Goal: Navigation & Orientation: Find specific page/section

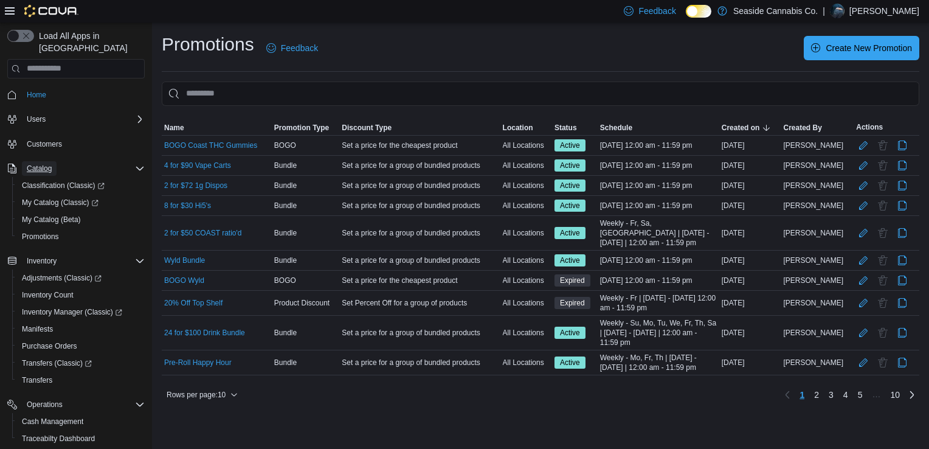
click at [38, 163] on span "Catalog" at bounding box center [39, 168] width 25 height 10
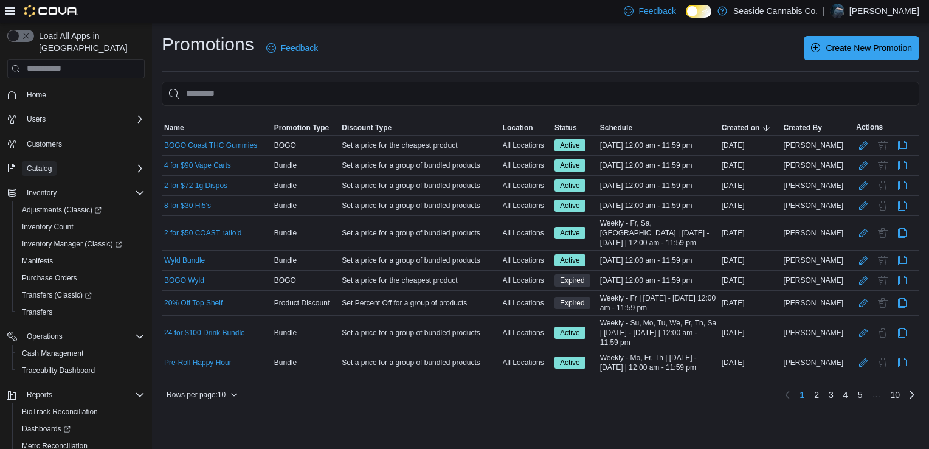
click at [38, 163] on span "Catalog" at bounding box center [39, 168] width 25 height 10
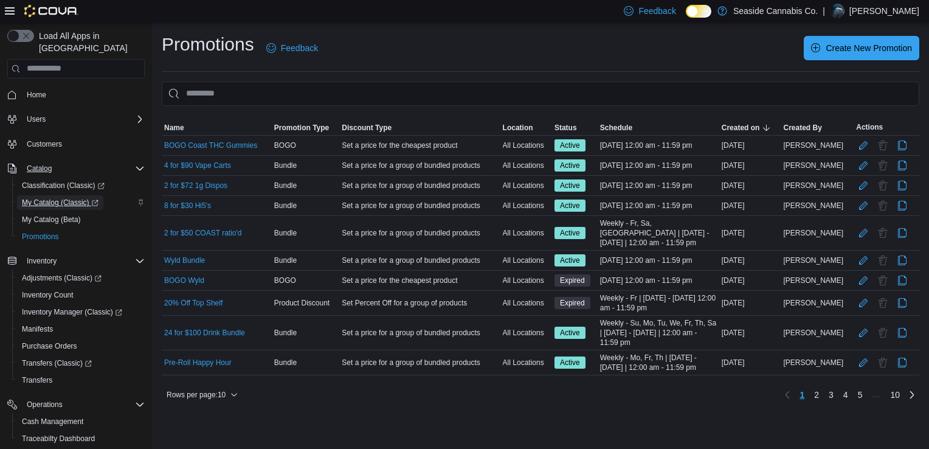
click at [51, 198] on span "My Catalog (Classic)" at bounding box center [60, 203] width 77 height 10
click at [52, 341] on span "Purchase Orders" at bounding box center [49, 346] width 55 height 10
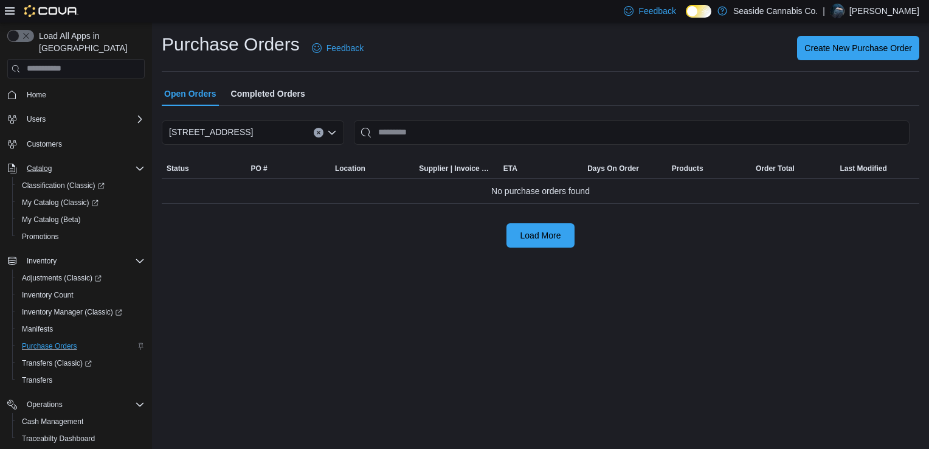
click at [555, 249] on div "Purchase Orders Feedback Create New Purchase Order Open Orders Completed Orders…" at bounding box center [540, 139] width 777 height 235
click at [542, 239] on span "Load More" at bounding box center [540, 235] width 41 height 12
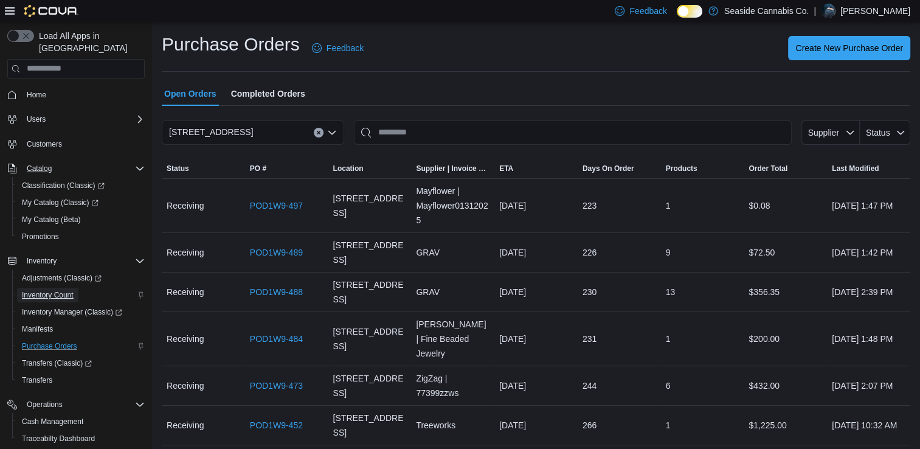
click at [51, 290] on span "Inventory Count" at bounding box center [48, 295] width 52 height 10
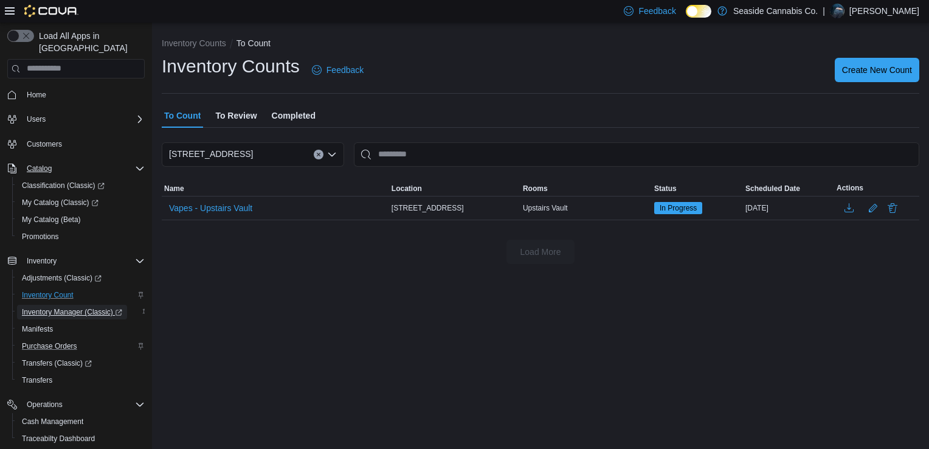
click at [91, 307] on span "Inventory Manager (Classic)" at bounding box center [72, 312] width 100 height 10
